Goal: Answer question/provide support

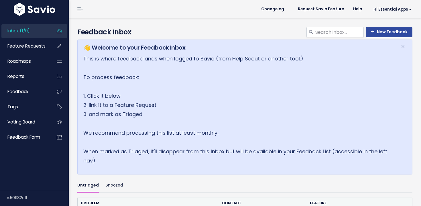
scroll to position [88, 0]
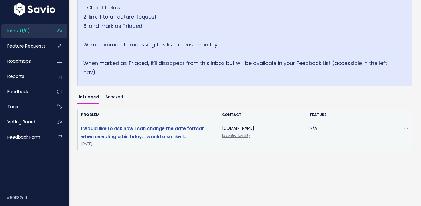
click at [154, 127] on link "I would like to ask how I can change the date format when selecting a birthday.…" at bounding box center [142, 132] width 123 height 15
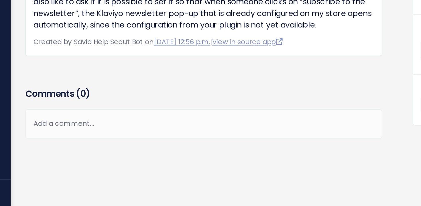
scroll to position [21, 0]
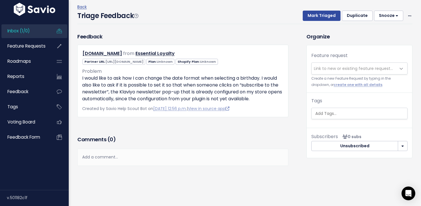
click at [350, 67] on span "Link to new or existing feature request..." at bounding box center [353, 69] width 79 height 6
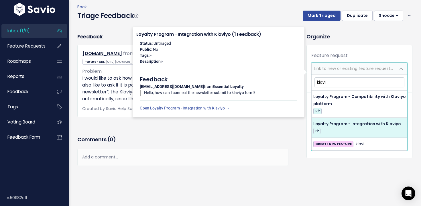
type input "klavi"
select select "64912"
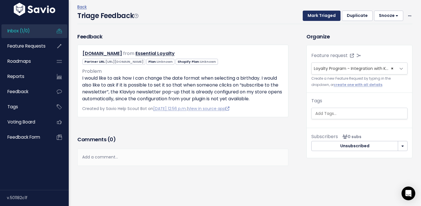
click at [318, 16] on button "Mark Triaged" at bounding box center [322, 16] width 38 height 10
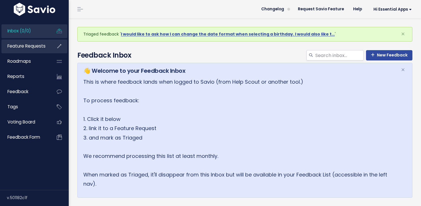
click at [38, 50] on link "Feature Requests" at bounding box center [24, 46] width 46 height 13
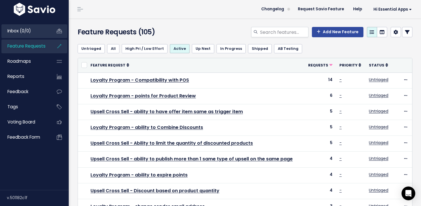
click at [28, 35] on link "Inbox (0/0)" at bounding box center [24, 30] width 46 height 13
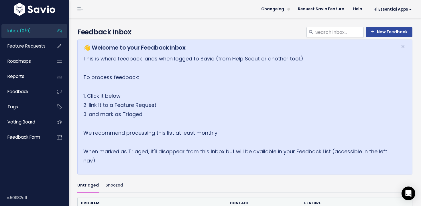
click at [48, 34] on li "Inbox (0/0)" at bounding box center [34, 31] width 66 height 14
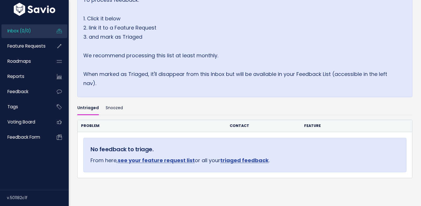
scroll to position [105, 0]
